Goal: Navigation & Orientation: Find specific page/section

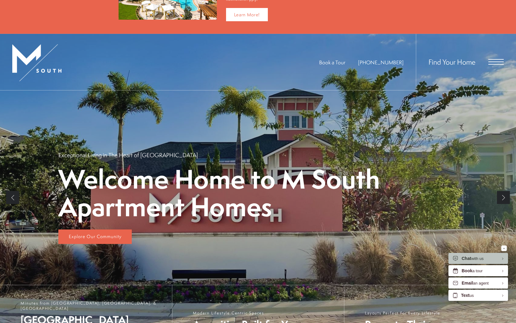
scroll to position [40, 0]
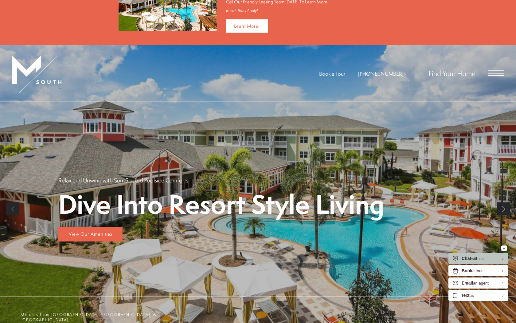
click at [497, 208] on link "Next" at bounding box center [503, 208] width 13 height 13
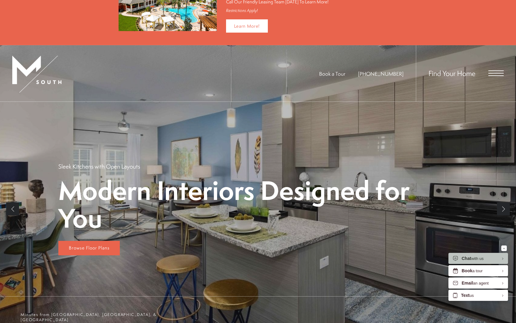
click at [497, 208] on link "Next" at bounding box center [503, 208] width 13 height 13
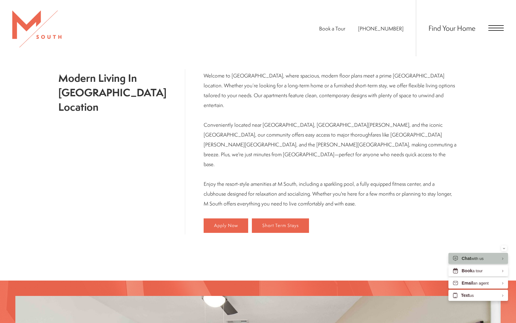
scroll to position [316, 0]
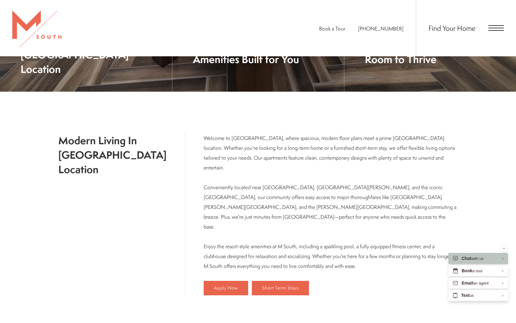
click at [502, 28] on span "Open Menu" at bounding box center [495, 28] width 15 height 1
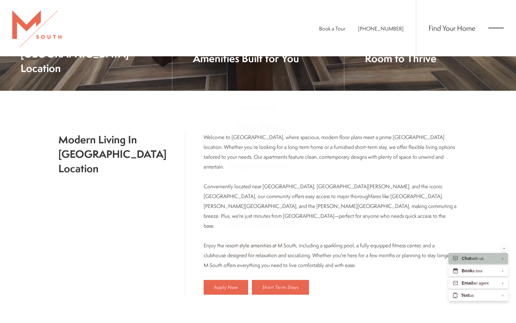
scroll to position [0, 0]
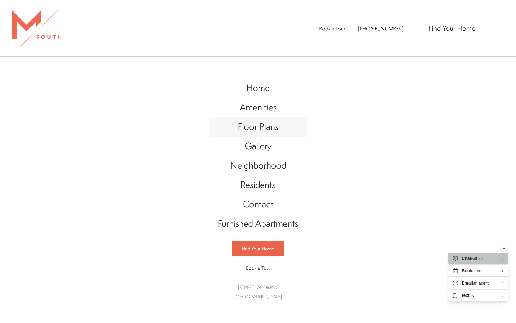
click at [260, 125] on span "Floor Plans" at bounding box center [258, 126] width 41 height 13
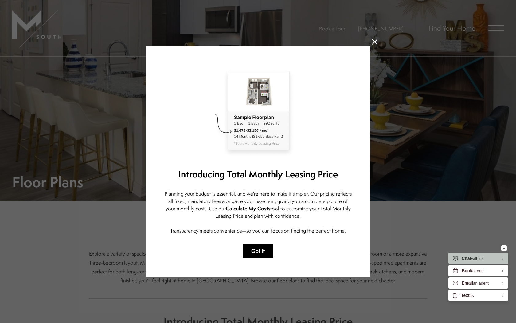
click at [263, 245] on button "Got it" at bounding box center [258, 250] width 30 height 14
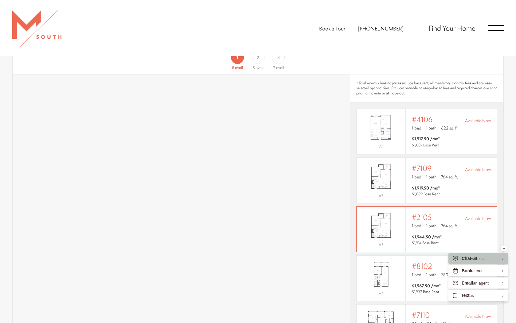
scroll to position [376, 0]
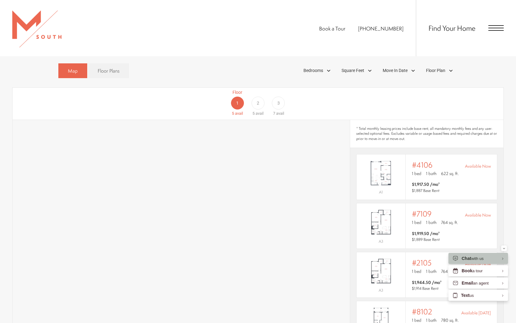
click at [260, 96] on div "2" at bounding box center [258, 102] width 13 height 13
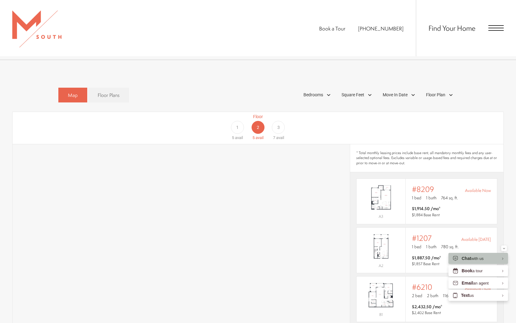
scroll to position [350, 0]
click at [277, 122] on div "3" at bounding box center [278, 128] width 13 height 13
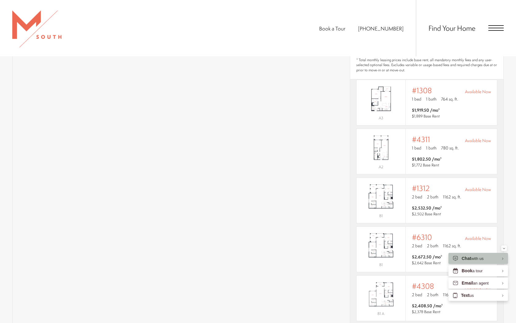
scroll to position [447, 0]
